Goal: Task Accomplishment & Management: Manage account settings

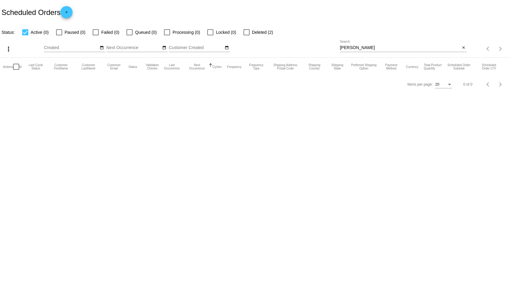
click at [359, 47] on input "[PERSON_NAME]" at bounding box center [400, 47] width 120 height 5
type input "P"
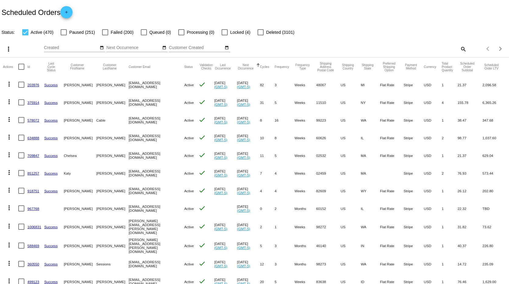
drag, startPoint x: 365, startPoint y: 47, endPoint x: 459, endPoint y: 48, distance: 94.1
click at [459, 48] on mat-icon "search" at bounding box center [462, 48] width 7 height 9
paste input "[PERSON_NAME][EMAIL_ADDRESS][DOMAIN_NAME]"
type input "[PERSON_NAME][EMAIL_ADDRESS][DOMAIN_NAME]"
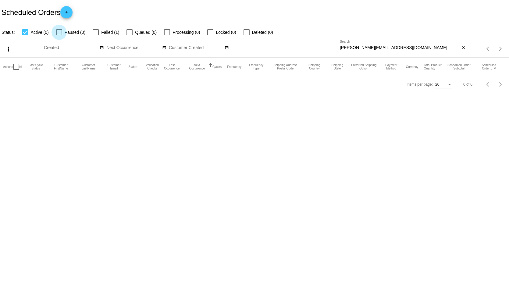
click at [59, 32] on div at bounding box center [59, 32] width 6 height 6
click at [59, 35] on input "Paused (0)" at bounding box center [59, 35] width 0 height 0
checkbox input "true"
click at [102, 32] on span "Failed (1)" at bounding box center [110, 32] width 18 height 7
click at [96, 35] on input "Failed (1)" at bounding box center [95, 35] width 0 height 0
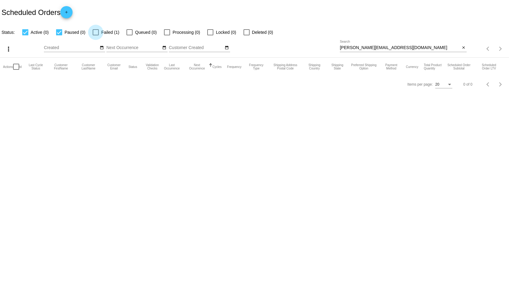
checkbox input "true"
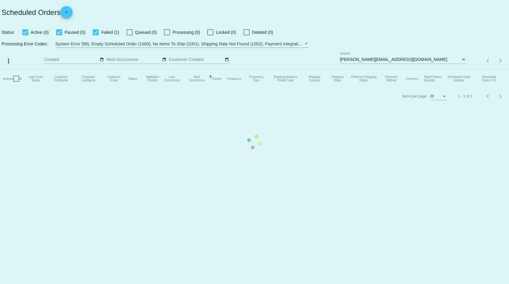
click at [131, 69] on mat-table "Actions Id Last Cycle Status Customer FirstName Customer LastName Customer Emai…" at bounding box center [254, 78] width 509 height 18
click at [128, 69] on mat-table "Actions Id Last Cycle Status Customer FirstName Customer LastName Customer Emai…" at bounding box center [254, 78] width 509 height 18
click at [130, 69] on mat-table "Actions Id Last Cycle Status Customer FirstName Customer LastName Customer Emai…" at bounding box center [254, 78] width 509 height 18
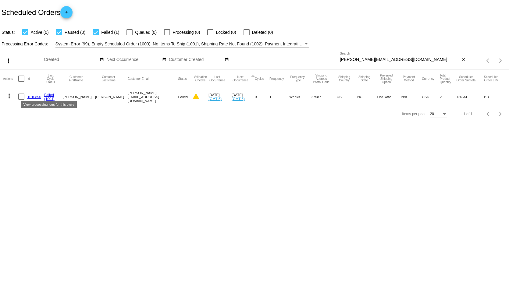
click at [48, 96] on link "Failed" at bounding box center [49, 95] width 10 height 4
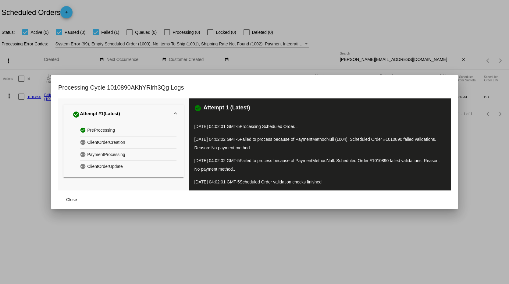
click at [66, 65] on div at bounding box center [254, 142] width 509 height 284
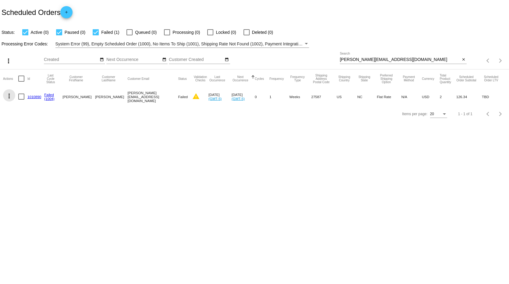
click at [9, 97] on mat-icon "more_vert" at bounding box center [8, 95] width 7 height 7
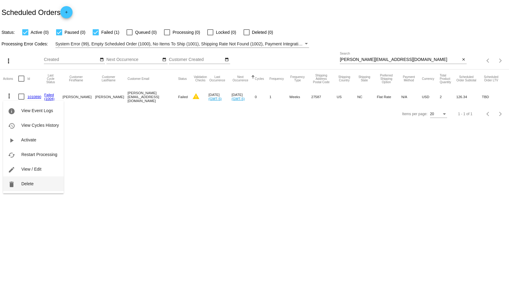
click at [34, 182] on button "delete Delete" at bounding box center [33, 183] width 61 height 15
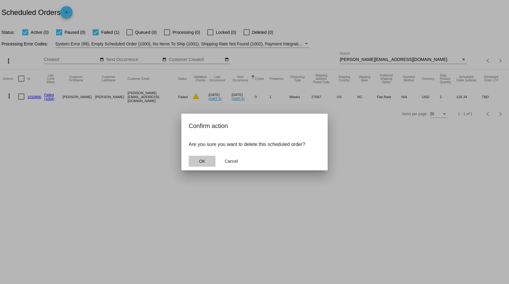
click at [197, 160] on button "OK" at bounding box center [202, 161] width 27 height 11
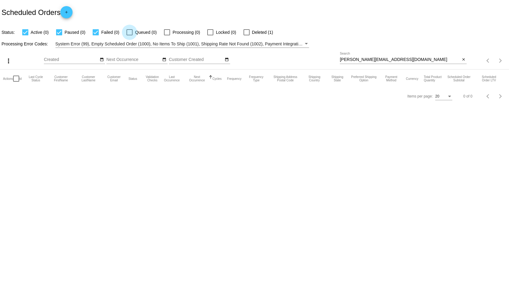
click at [128, 32] on div at bounding box center [129, 32] width 6 height 6
click at [129, 35] on input "Queued (0)" at bounding box center [129, 35] width 0 height 0
checkbox input "true"
click at [165, 32] on div at bounding box center [167, 32] width 6 height 6
click at [167, 35] on input "Processing (0)" at bounding box center [167, 35] width 0 height 0
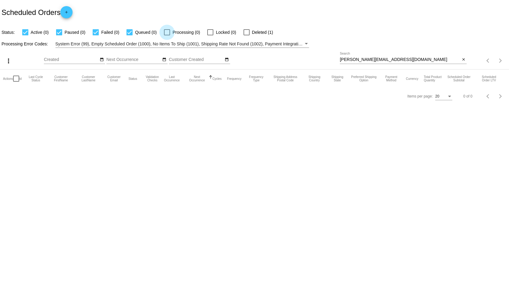
checkbox input "true"
click at [244, 31] on div at bounding box center [246, 32] width 6 height 6
click at [246, 35] on input "Deleted (1)" at bounding box center [246, 35] width 0 height 0
checkbox input "true"
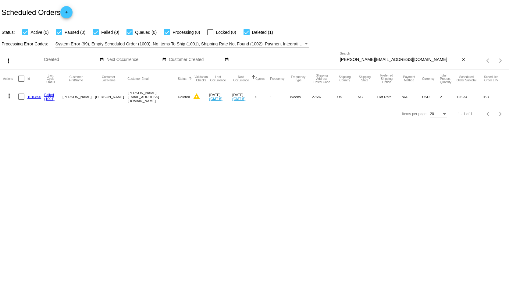
drag, startPoint x: 9, startPoint y: 71, endPoint x: 173, endPoint y: 71, distance: 163.9
click at [173, 71] on mat-header-row "Actions Id Last Cycle Status Customer FirstName Customer LastName Customer Emai…" at bounding box center [254, 78] width 503 height 18
click at [115, 168] on body "Scheduled Orders add Status: Active (0) Paused (0) Failed (0) Queued (0) Proces…" at bounding box center [254, 142] width 509 height 284
